Goal: Navigation & Orientation: Find specific page/section

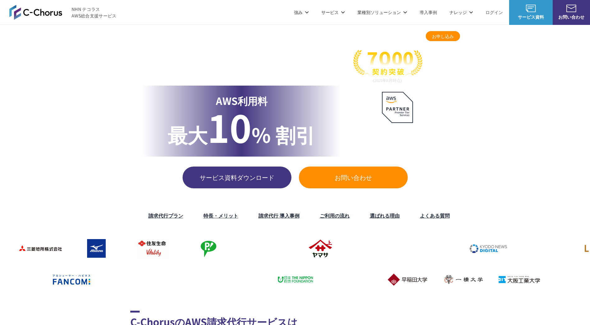
click at [495, 11] on link "ログイン" at bounding box center [493, 12] width 17 height 7
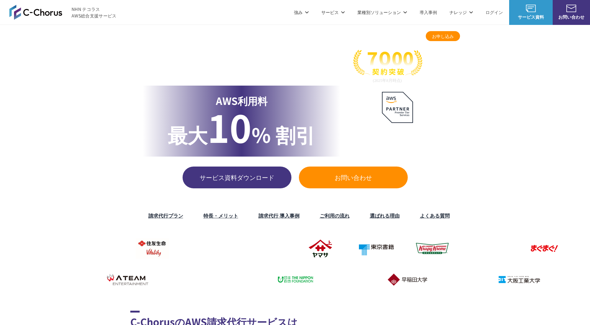
click at [35, 14] on img at bounding box center [35, 12] width 53 height 15
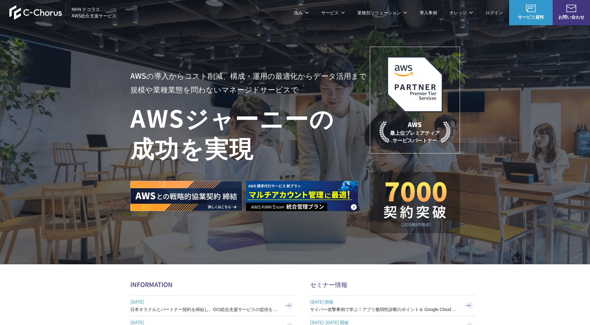
drag, startPoint x: 550, startPoint y: 234, endPoint x: 554, endPoint y: 235, distance: 3.8
click at [551, 234] on div "AWSの導入からコスト削減、 構成・運用の最適化からデータ活用まで 規模や業種業態を問わない マネージドサービスで AWS ジャーニーの 成功を実現 AWS …" at bounding box center [295, 132] width 590 height 264
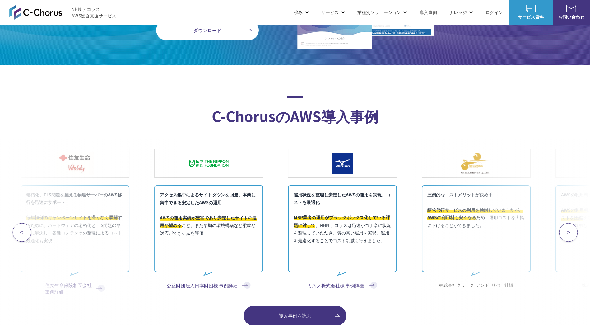
scroll to position [2477, 0]
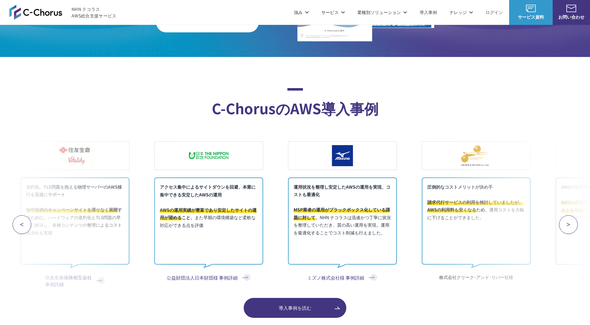
click at [573, 221] on button ">" at bounding box center [568, 224] width 19 height 19
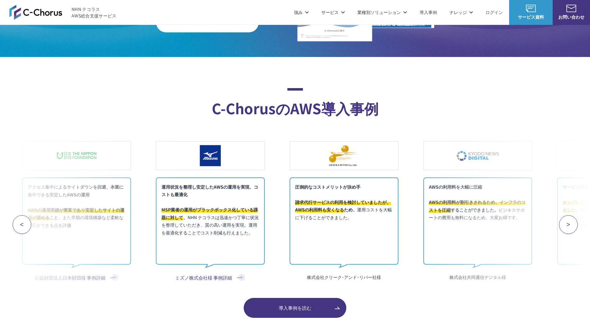
click at [564, 17] on span "お問い合わせ" at bounding box center [571, 17] width 37 height 7
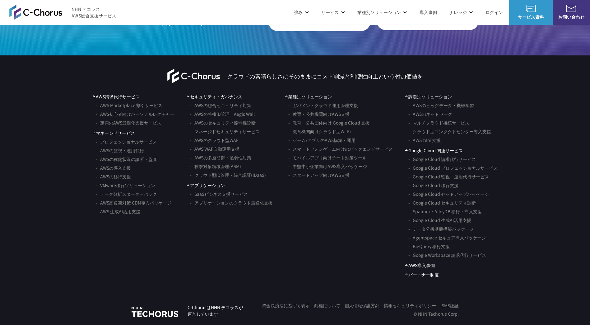
scroll to position [3645, 0]
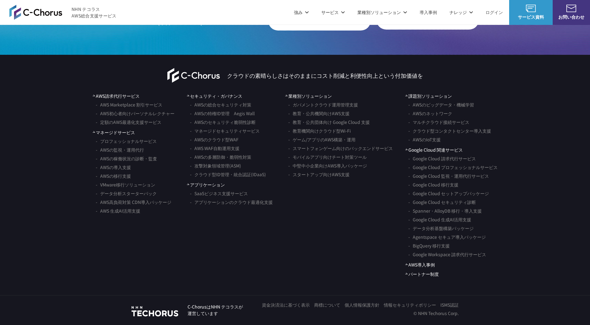
click at [156, 107] on link "AWS Marketplace 割引サービス" at bounding box center [129, 104] width 67 height 9
